Goal: Navigation & Orientation: Find specific page/section

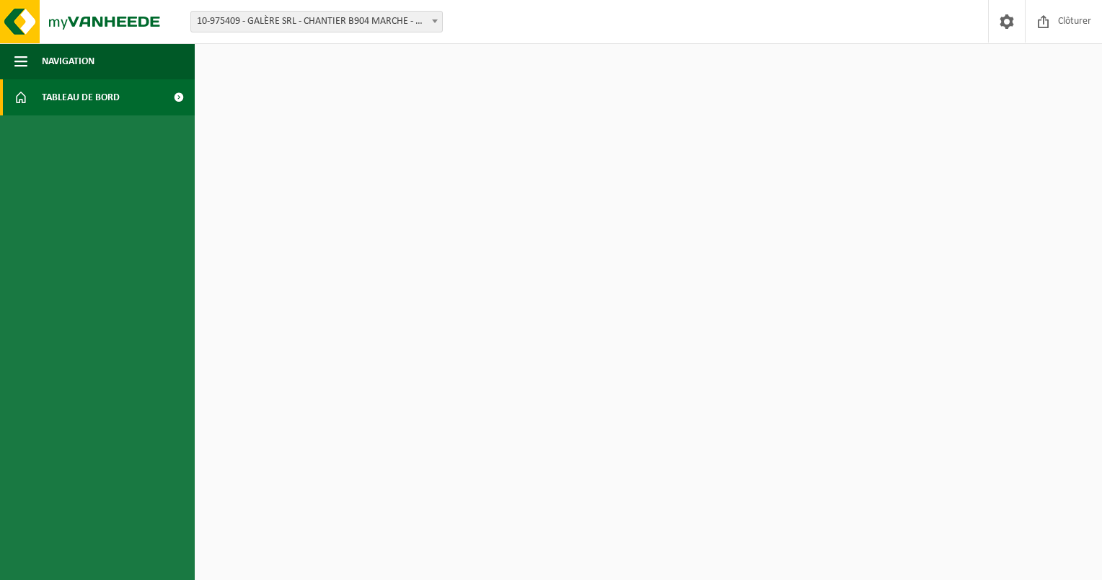
click at [118, 101] on span "Tableau de bord" at bounding box center [81, 97] width 78 height 36
click at [175, 99] on span at bounding box center [178, 97] width 32 height 36
